Goal: Task Accomplishment & Management: Manage account settings

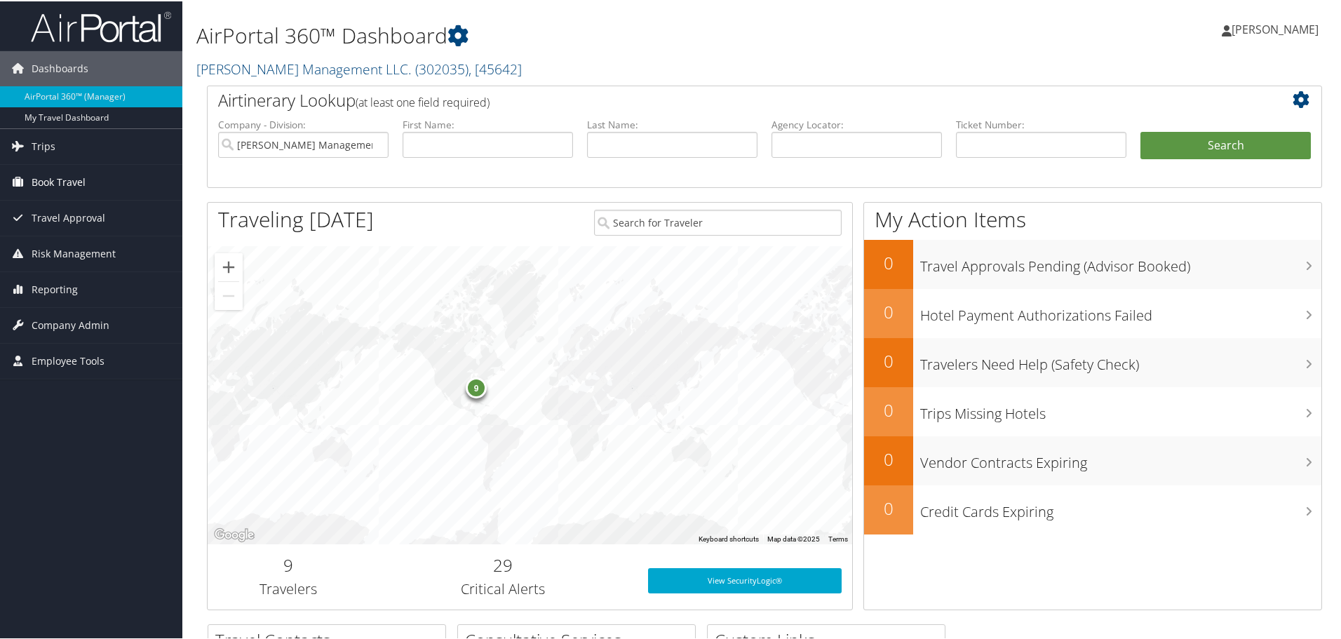
click at [44, 172] on span "Book Travel" at bounding box center [59, 180] width 54 height 35
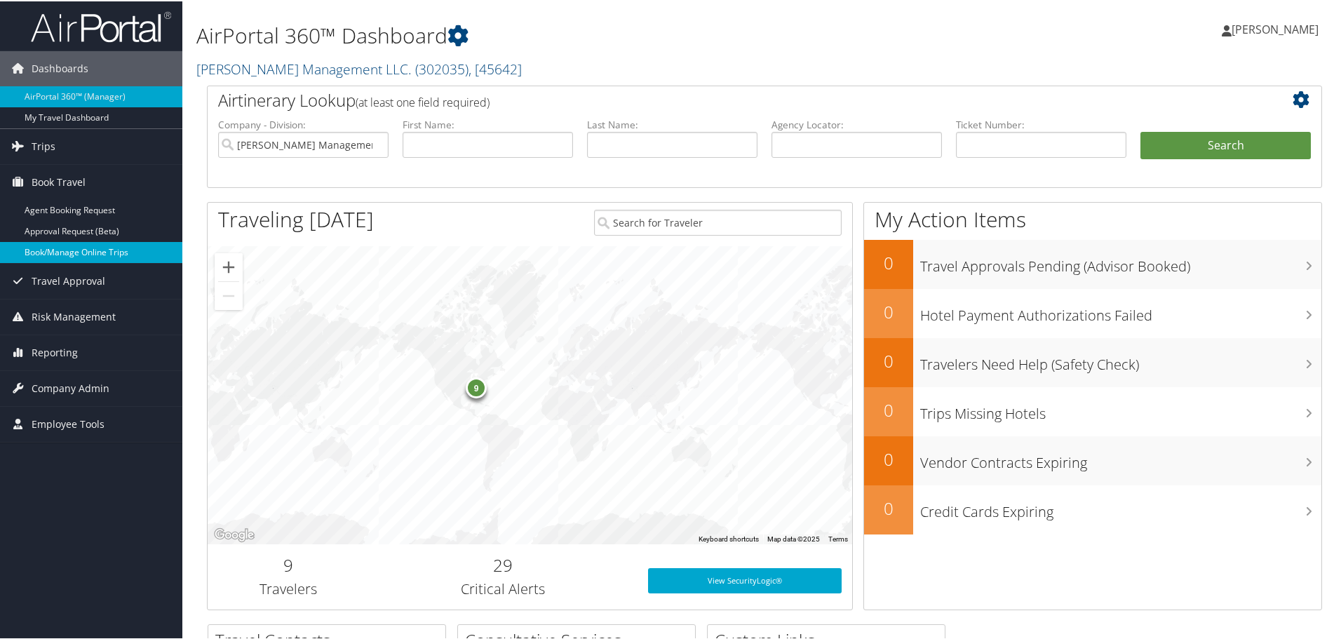
click at [60, 249] on link "Book/Manage Online Trips" at bounding box center [91, 251] width 182 height 21
click at [109, 244] on link "Book/Manage Online Trips" at bounding box center [91, 251] width 182 height 21
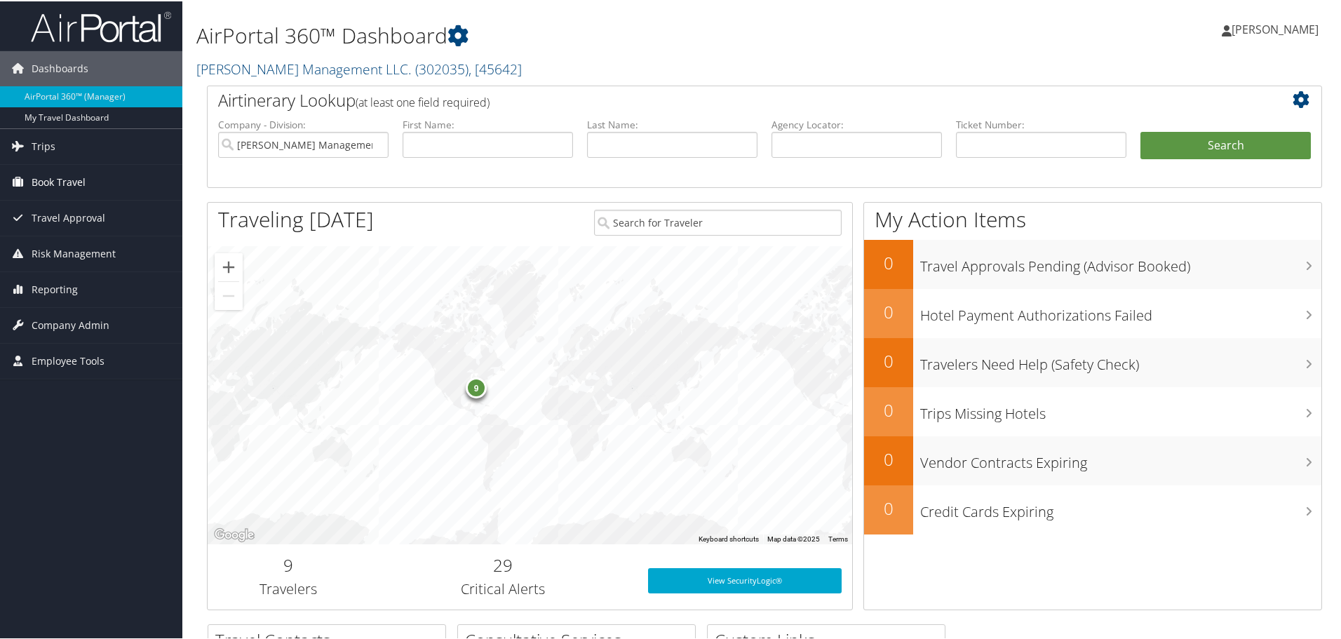
click at [71, 182] on span "Book Travel" at bounding box center [59, 180] width 54 height 35
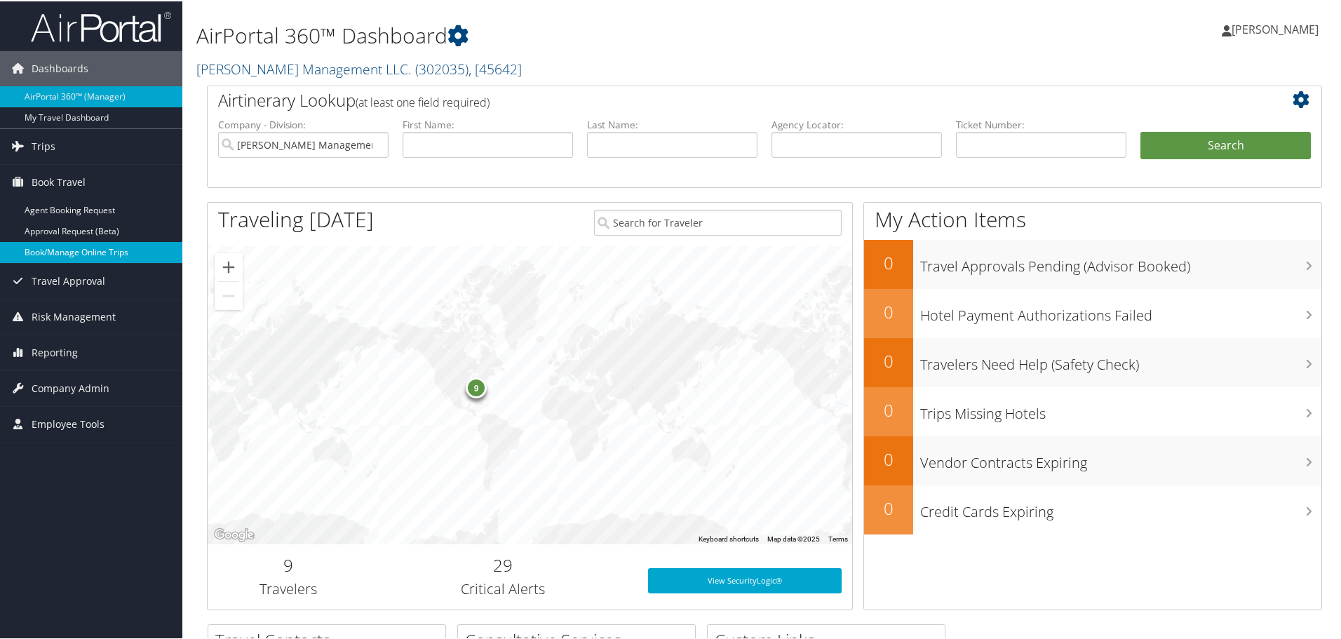
click at [78, 252] on link "Book/Manage Online Trips" at bounding box center [91, 251] width 182 height 21
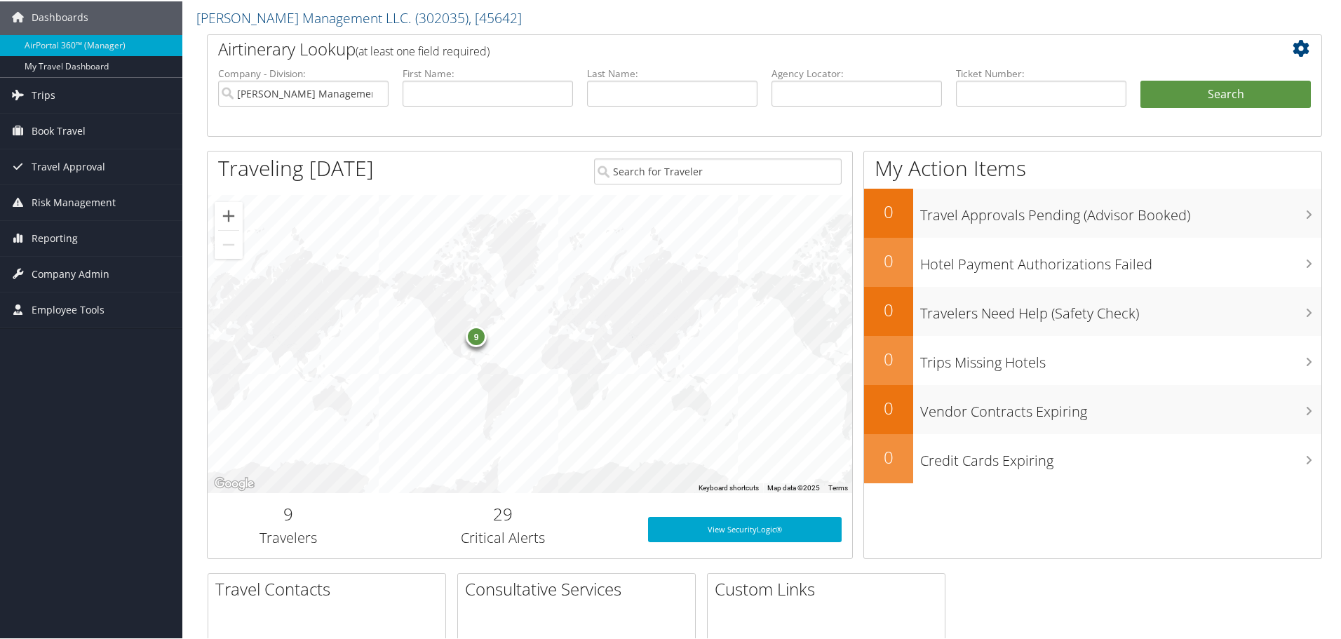
scroll to position [70, 0]
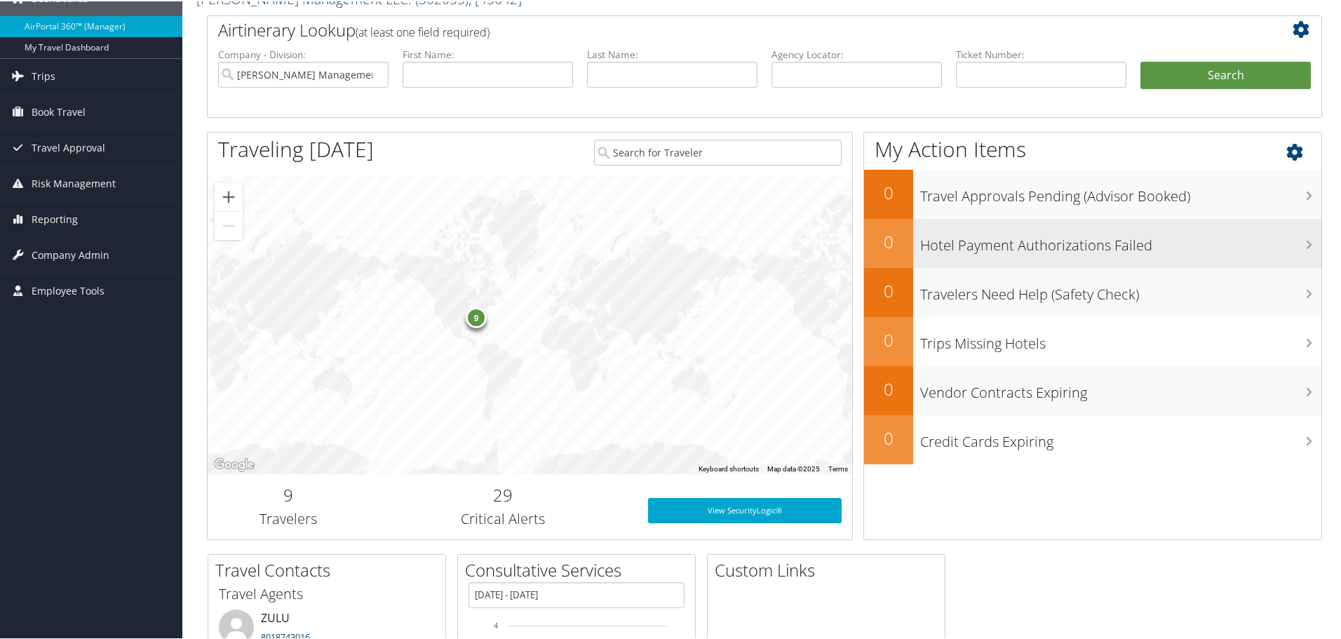
click at [900, 243] on h2 "0" at bounding box center [888, 241] width 49 height 24
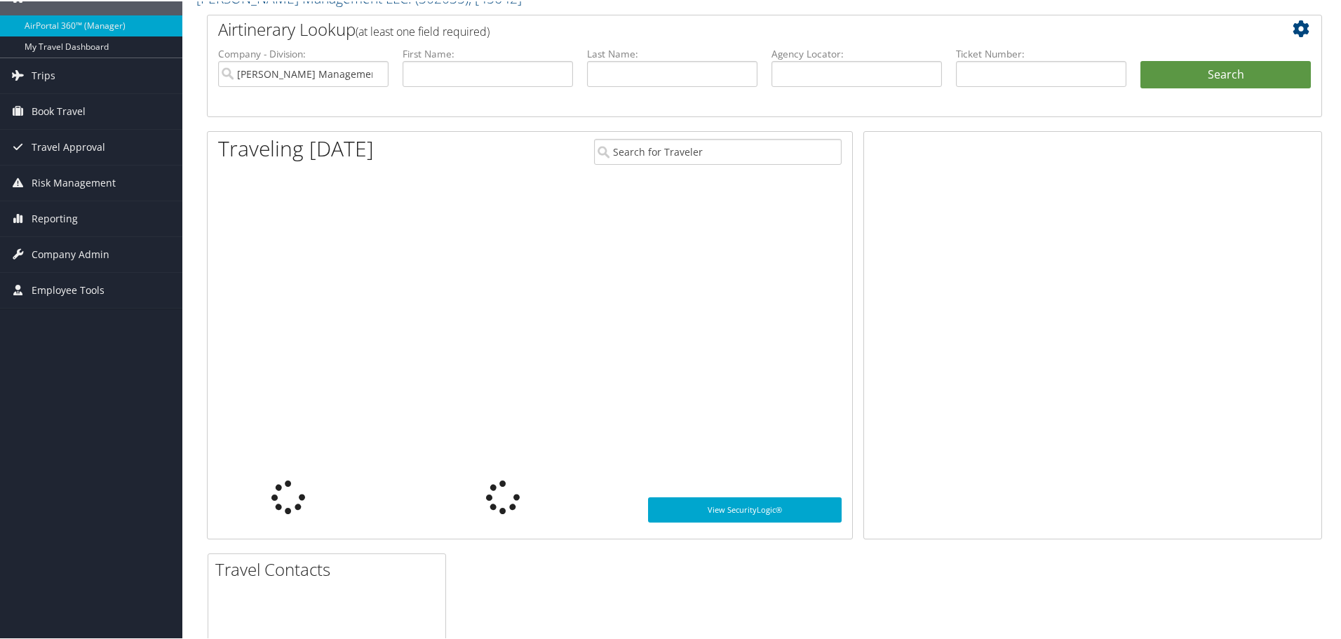
scroll to position [70, 0]
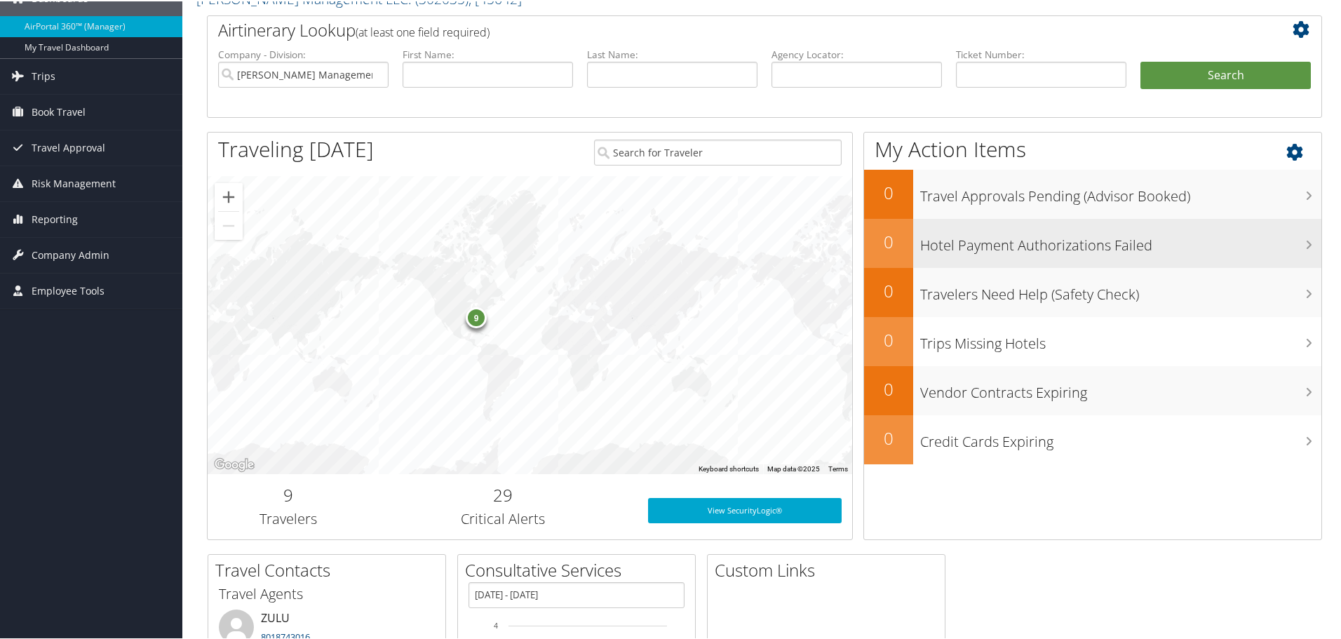
click at [955, 242] on h3 "Hotel Payment Authorizations Failed" at bounding box center [1120, 240] width 401 height 27
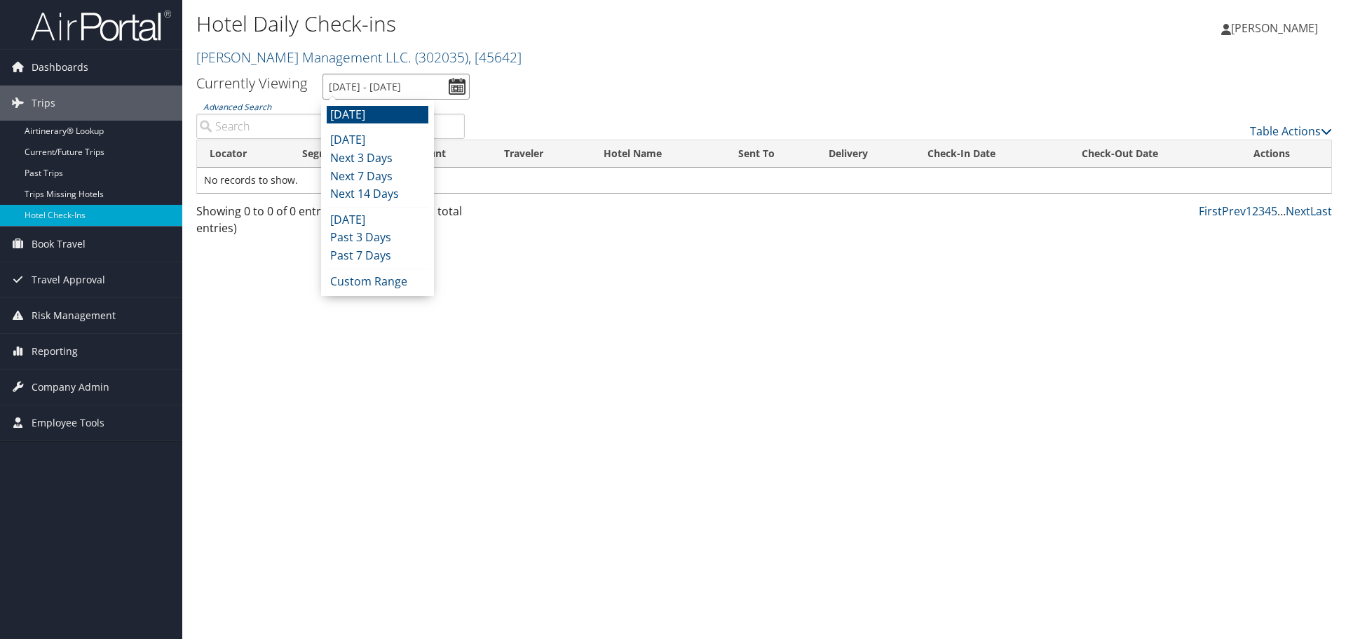
click at [456, 88] on input "10/11/2025 - 10/11/2025" at bounding box center [396, 87] width 147 height 26
click at [369, 194] on li "Next 14 Days" at bounding box center [378, 194] width 102 height 18
type input "10/10/2025 - 10/24/2025"
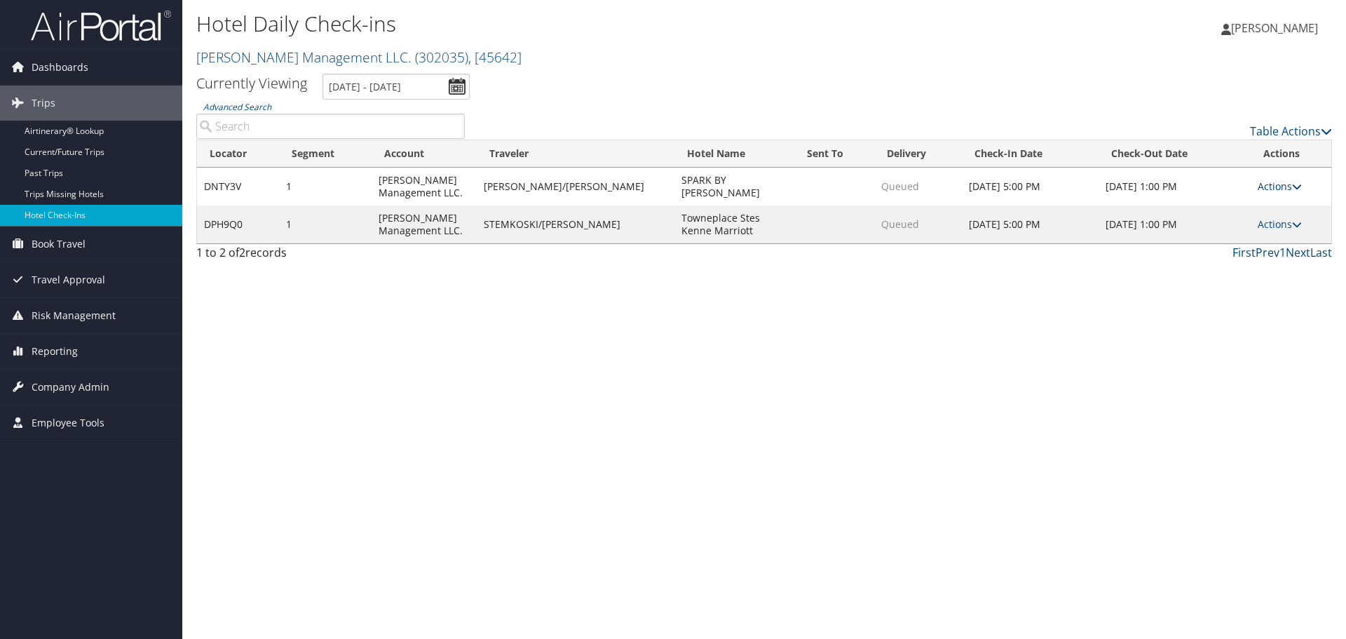
click at [1273, 193] on link "Actions" at bounding box center [1280, 186] width 44 height 13
click at [1230, 259] on link "Delivery Information" at bounding box center [1232, 261] width 120 height 24
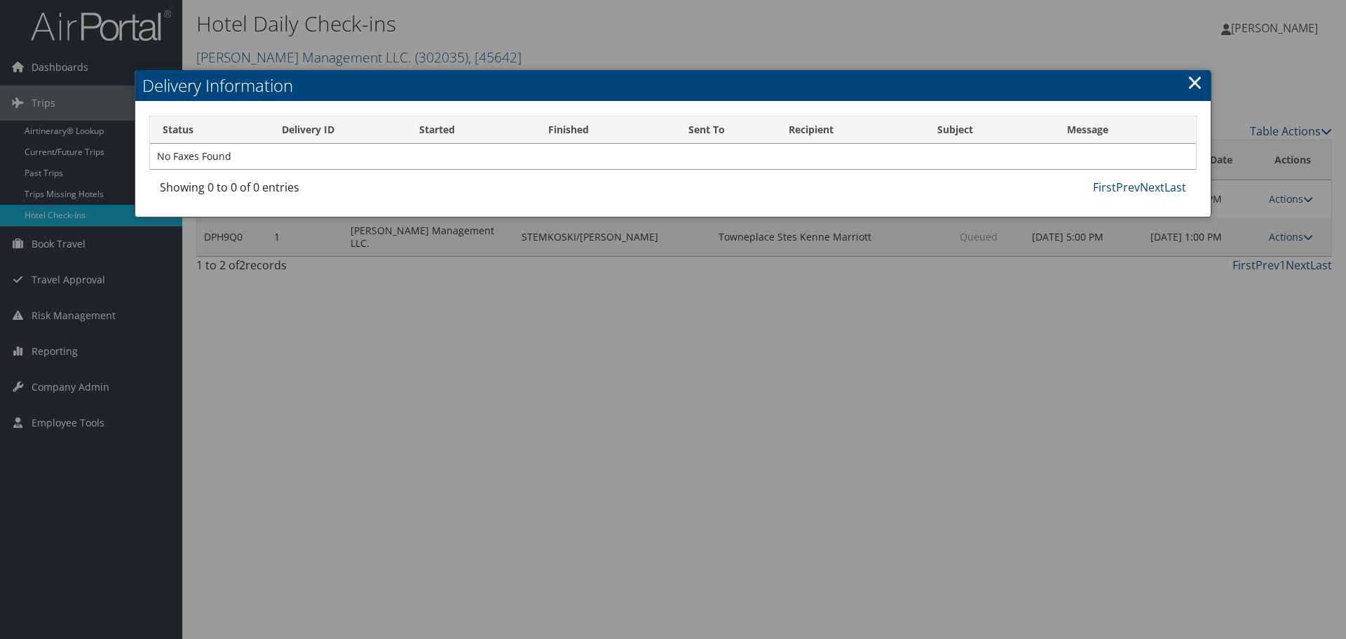
click at [1198, 86] on link "×" at bounding box center [1195, 82] width 16 height 28
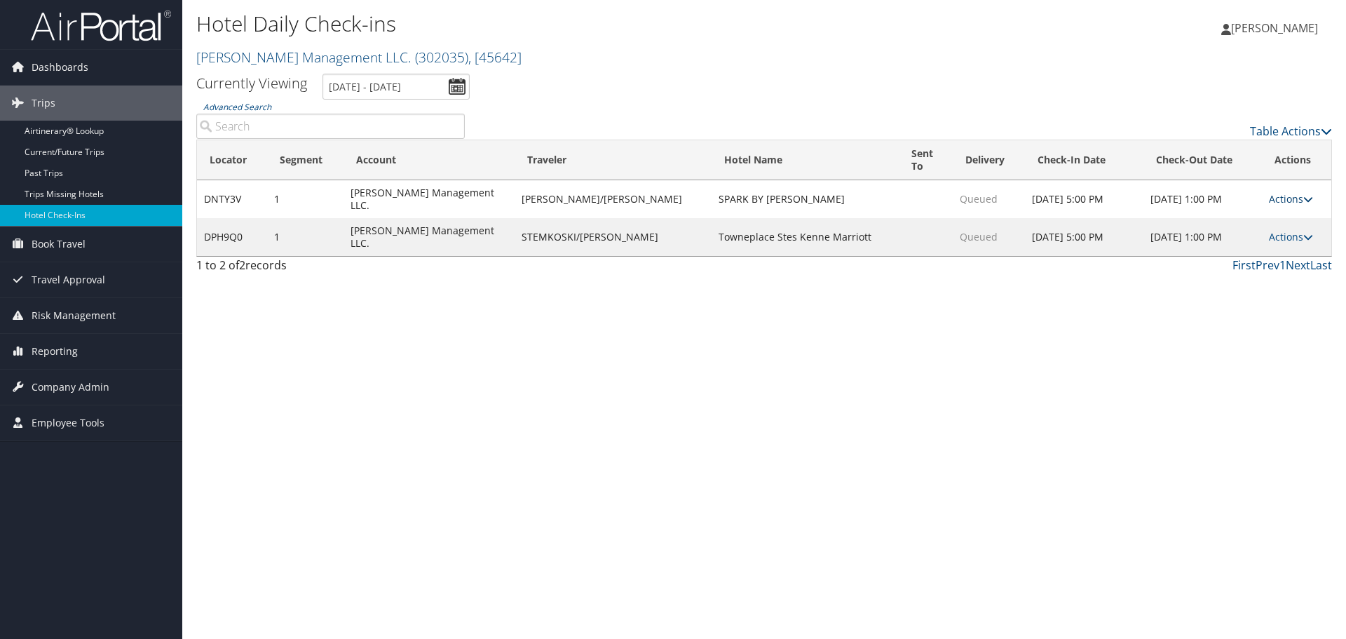
click at [1281, 194] on link "Actions" at bounding box center [1291, 198] width 44 height 13
click at [1236, 215] on link "Resend" at bounding box center [1246, 213] width 120 height 24
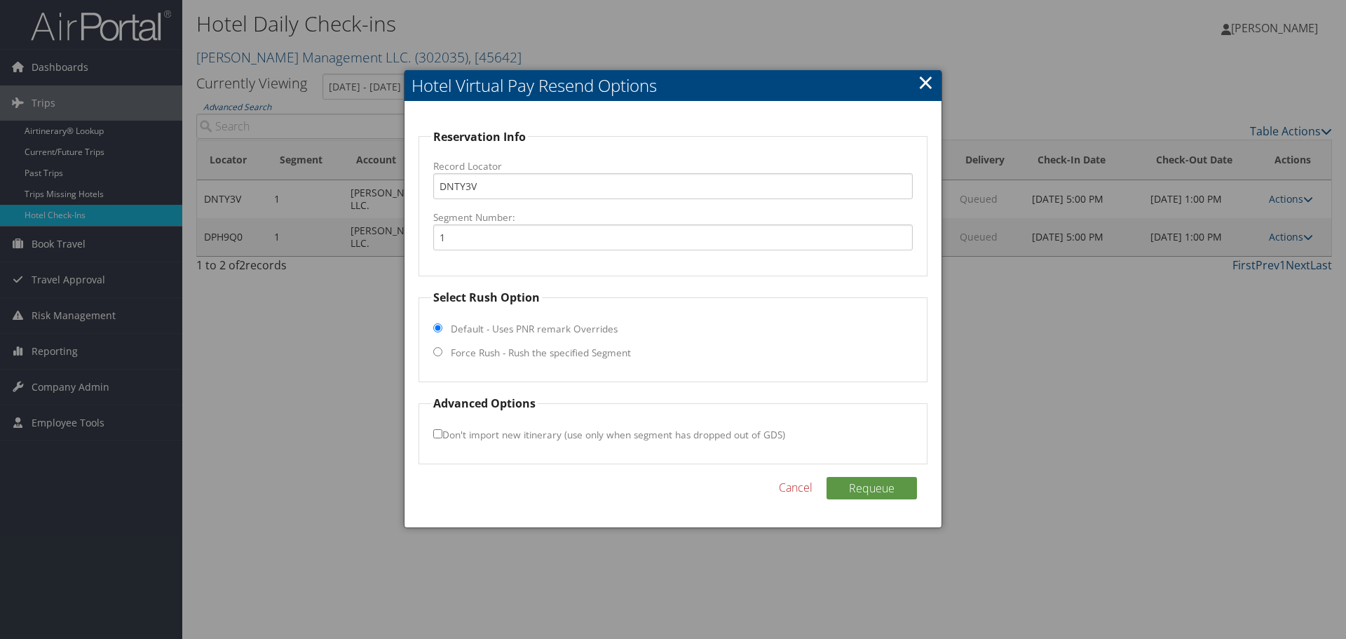
click at [438, 352] on input "Force Rush - Rush the specified Segment" at bounding box center [437, 351] width 9 height 9
radio input "true"
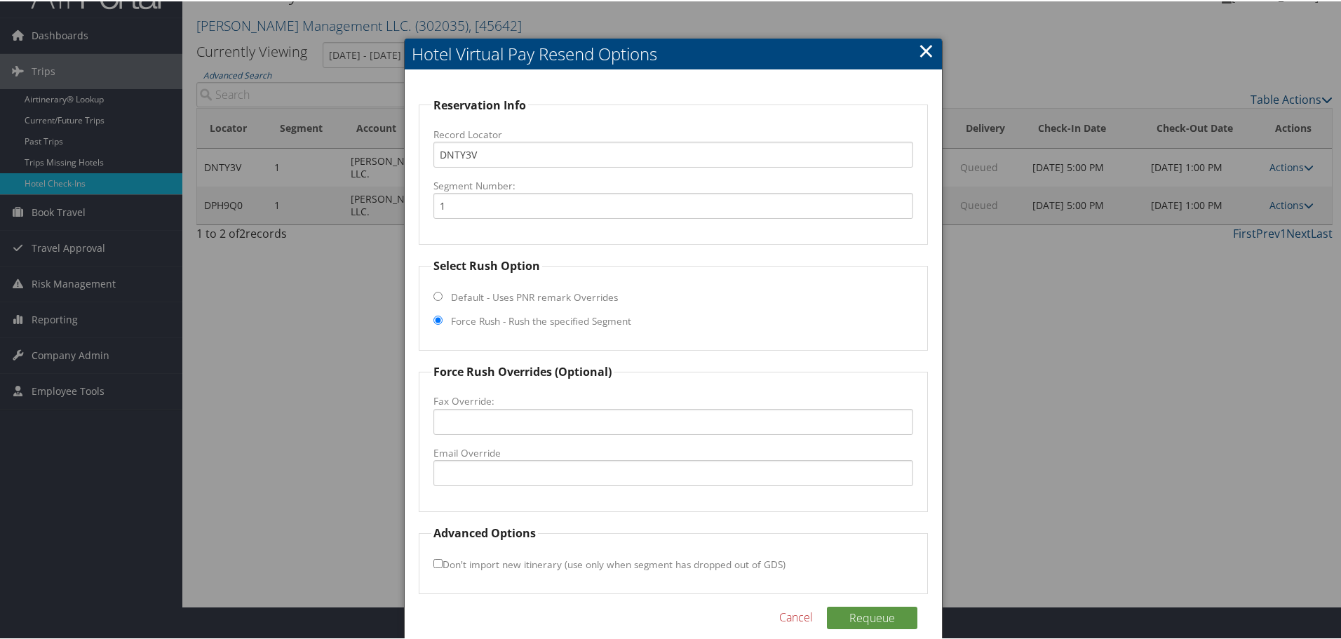
scroll to position [50, 0]
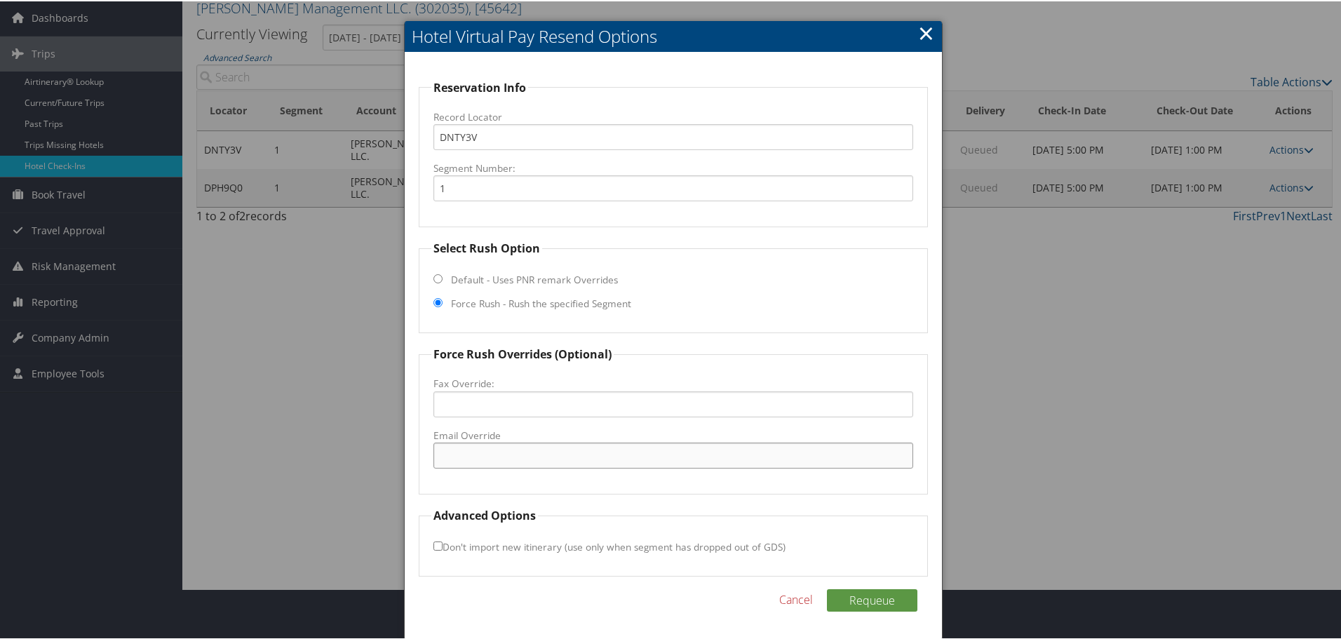
click at [543, 460] on input "Email Override" at bounding box center [673, 454] width 480 height 26
click at [543, 459] on input "Email Override" at bounding box center [673, 454] width 480 height 26
click at [695, 505] on form "Reservation Info Record Locator DNTY3V Segment Number: 1 Select Rush Option Def…" at bounding box center [673, 327] width 509 height 498
click at [922, 32] on link "×" at bounding box center [926, 32] width 16 height 28
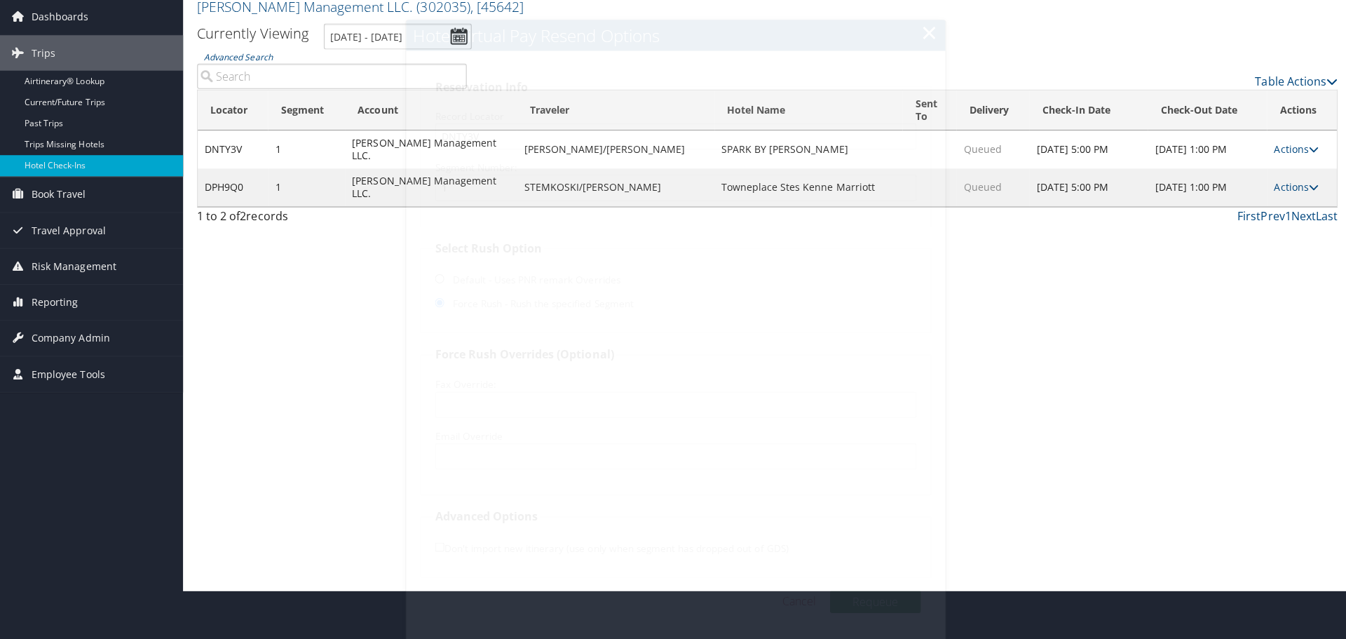
scroll to position [0, 0]
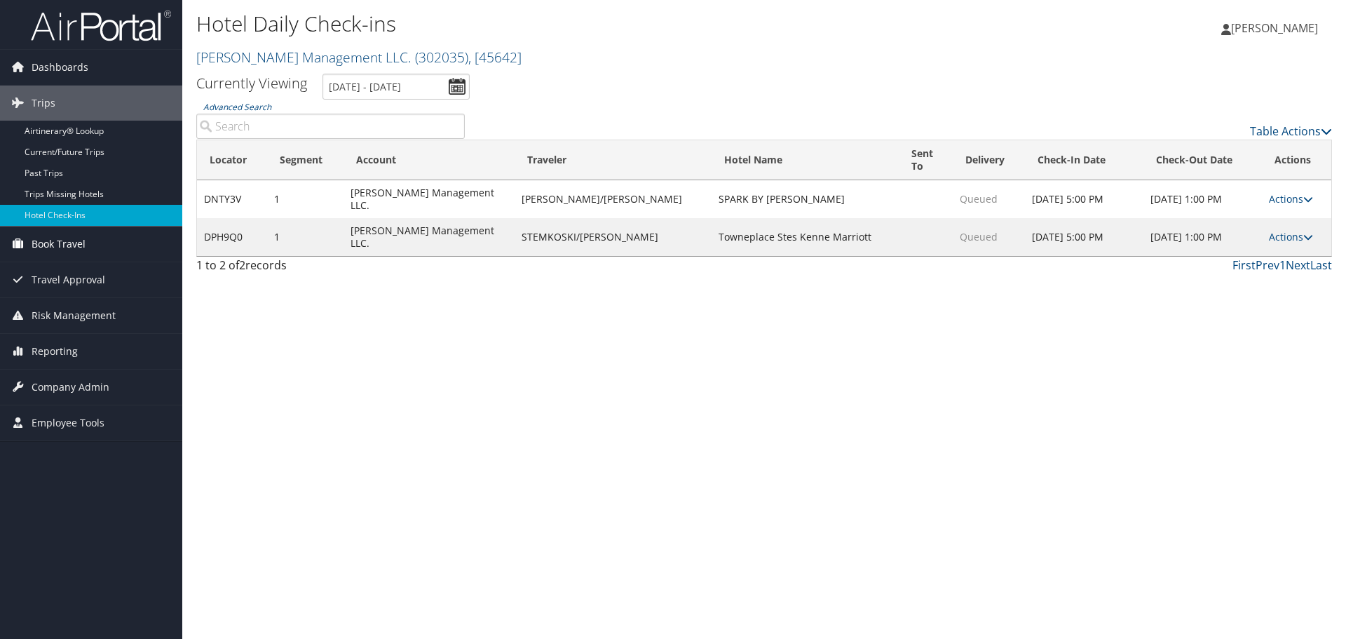
click at [65, 237] on span "Book Travel" at bounding box center [59, 243] width 54 height 35
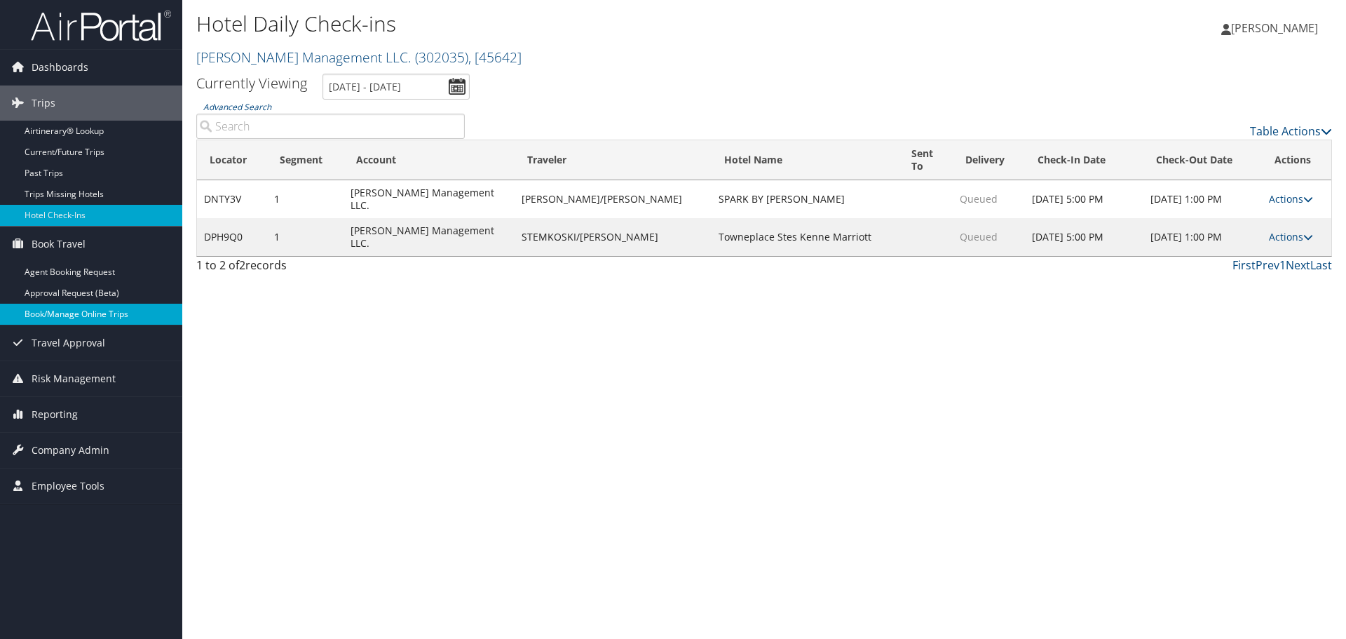
click at [77, 314] on link "Book/Manage Online Trips" at bounding box center [91, 314] width 182 height 21
